Goal: Transaction & Acquisition: Purchase product/service

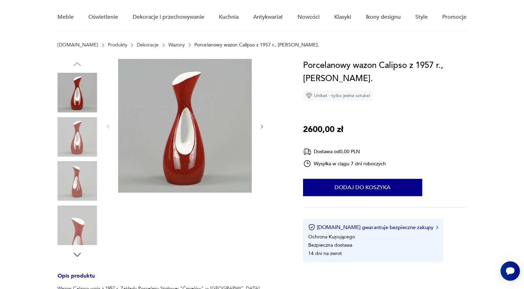
scroll to position [40, 0]
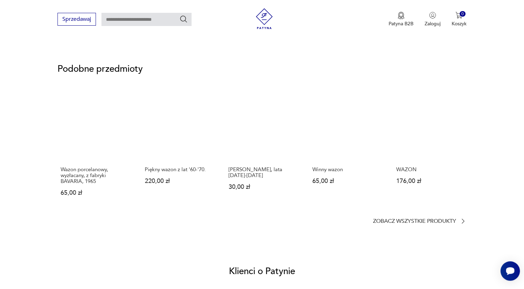
scroll to position [453, 0]
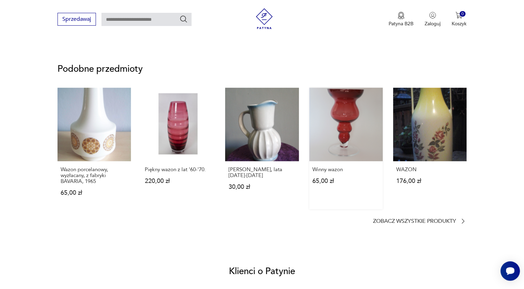
click at [355, 126] on link "Winny wazon 65,00 zł" at bounding box center [345, 149] width 73 height 122
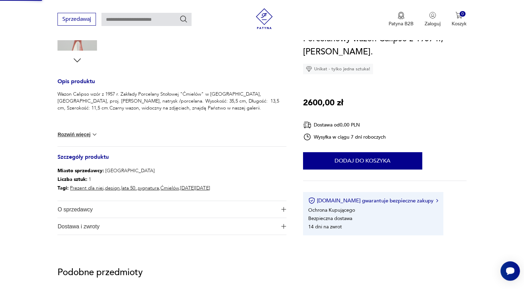
scroll to position [104, 0]
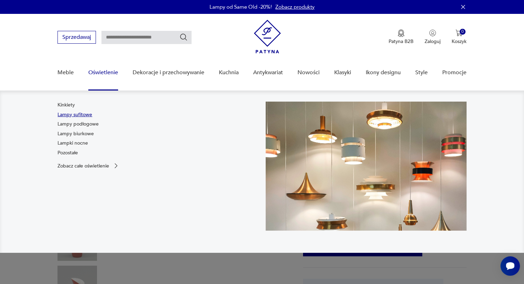
click at [64, 115] on link "Lampy sufitowe" at bounding box center [74, 114] width 35 height 7
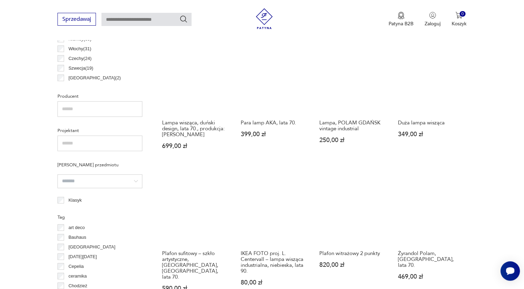
scroll to position [218, 0]
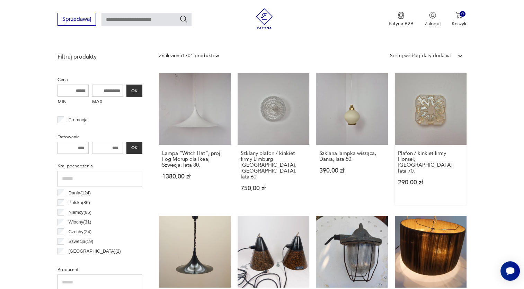
click at [421, 98] on link "Plafon / kinkiet firmy Honsel, Niemcy, lata 70. 290,00 zł" at bounding box center [431, 139] width 72 height 132
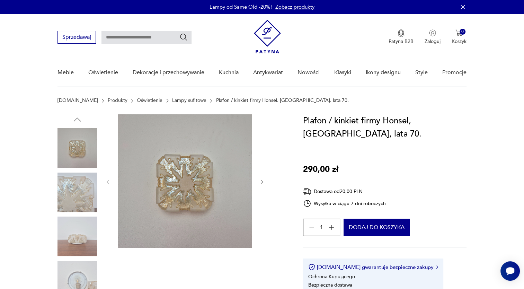
click at [205, 189] on img at bounding box center [185, 181] width 134 height 134
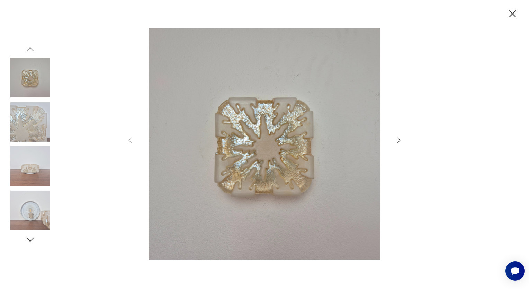
click at [394, 138] on div at bounding box center [264, 144] width 277 height 232
click at [28, 168] on img at bounding box center [29, 165] width 39 height 39
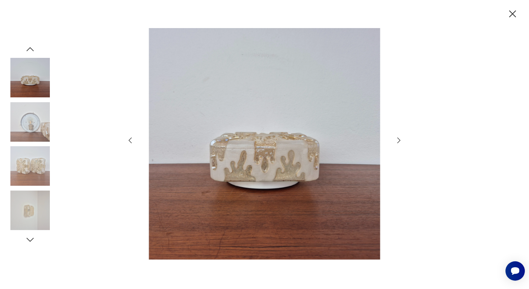
click at [34, 219] on img at bounding box center [29, 209] width 39 height 39
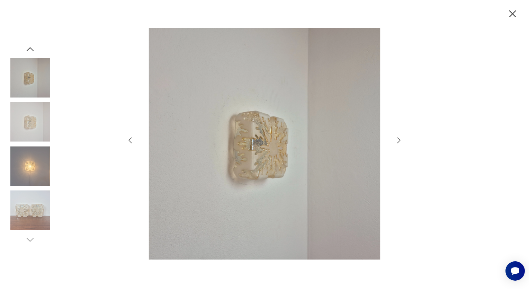
click at [27, 71] on img at bounding box center [29, 77] width 39 height 39
click at [28, 157] on img at bounding box center [29, 165] width 39 height 39
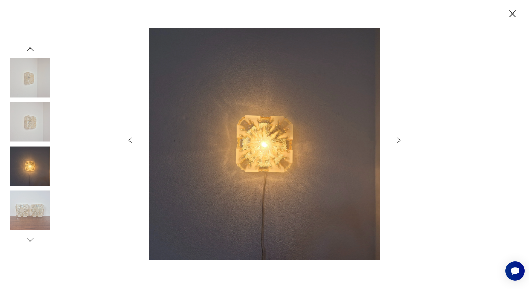
click at [514, 15] on icon "button" at bounding box center [512, 13] width 7 height 7
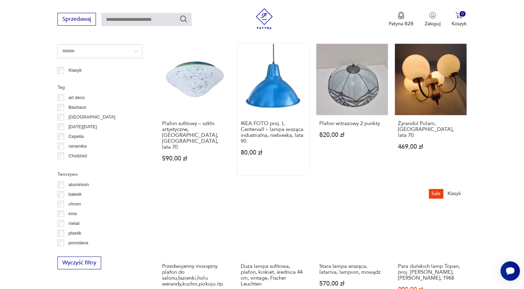
scroll to position [525, 0]
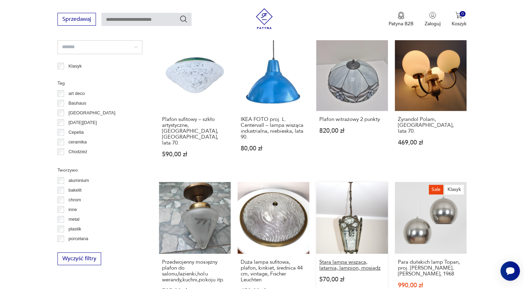
click at [335, 259] on h3 "Stara lampa wisząca, latarnia, lampion, mosiądz" at bounding box center [351, 265] width 65 height 12
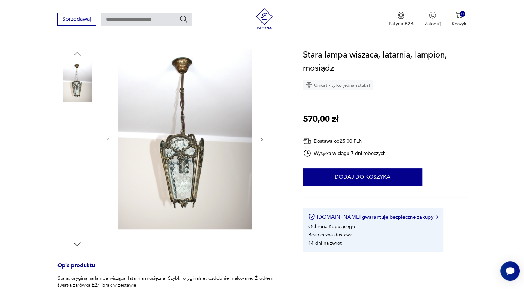
scroll to position [104, 0]
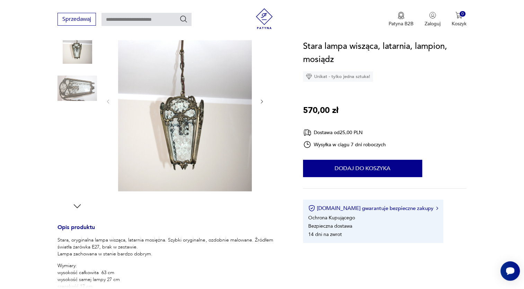
click at [206, 133] on img at bounding box center [185, 100] width 134 height 181
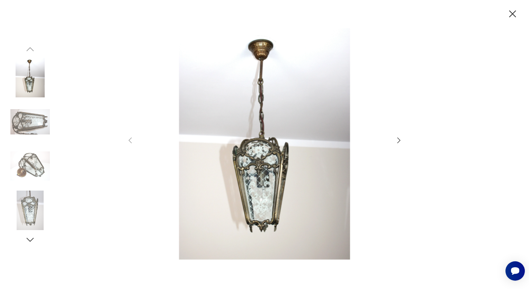
click at [248, 172] on img at bounding box center [264, 143] width 247 height 231
click at [30, 164] on img at bounding box center [29, 165] width 39 height 39
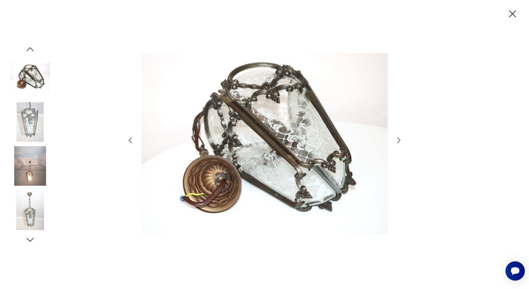
click at [511, 9] on icon "button" at bounding box center [513, 14] width 12 height 12
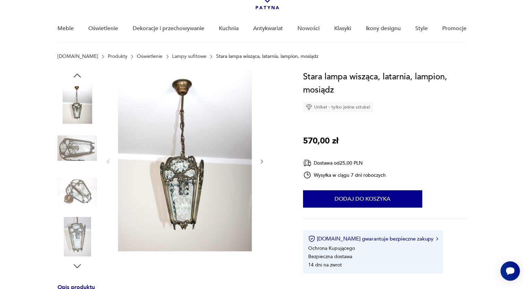
scroll to position [0, 0]
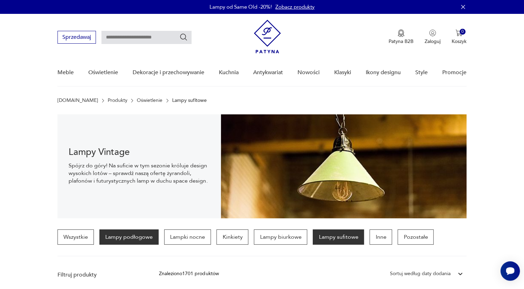
click at [132, 231] on p "Lampy podłogowe" at bounding box center [128, 236] width 59 height 15
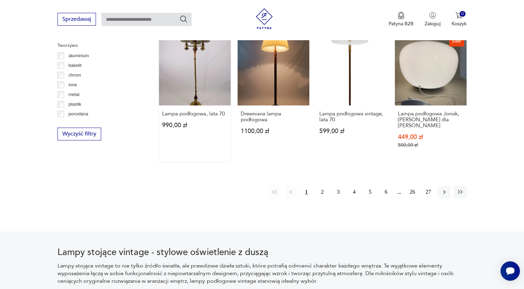
scroll to position [613, 0]
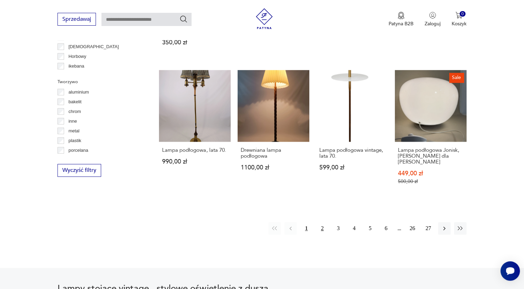
click at [321, 224] on button "2" at bounding box center [322, 228] width 12 height 12
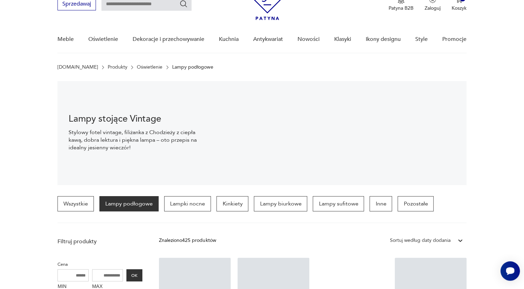
scroll to position [24, 0]
